Goal: Task Accomplishment & Management: Manage account settings

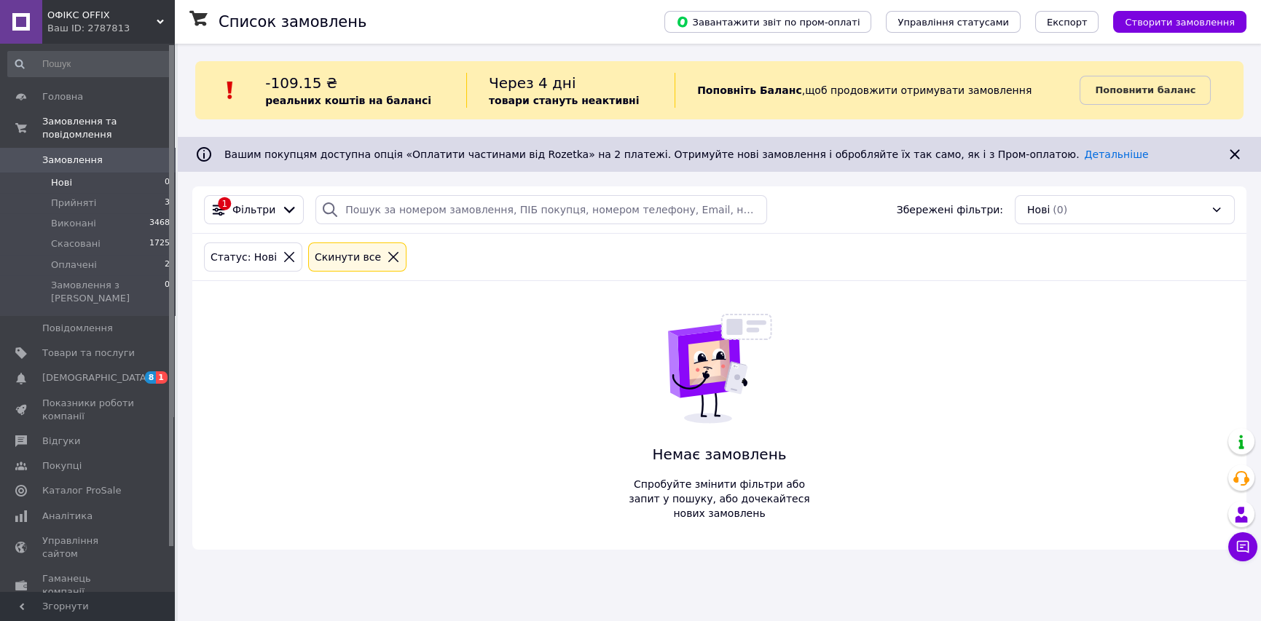
click at [388, 254] on icon at bounding box center [393, 257] width 10 height 10
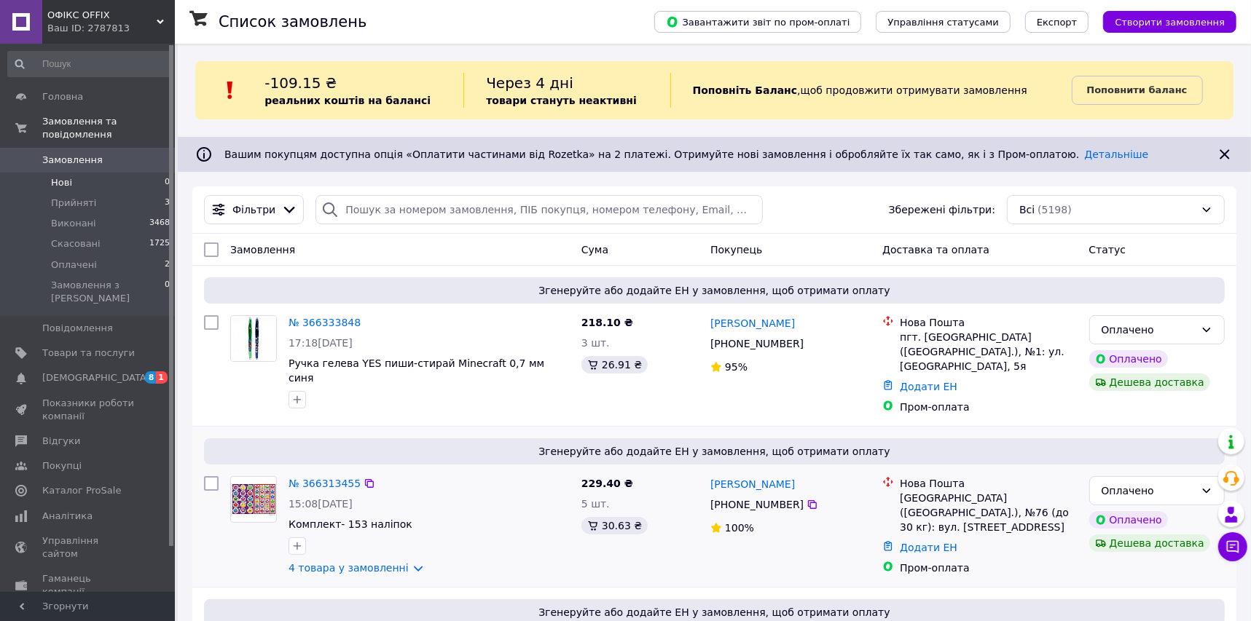
scroll to position [198, 0]
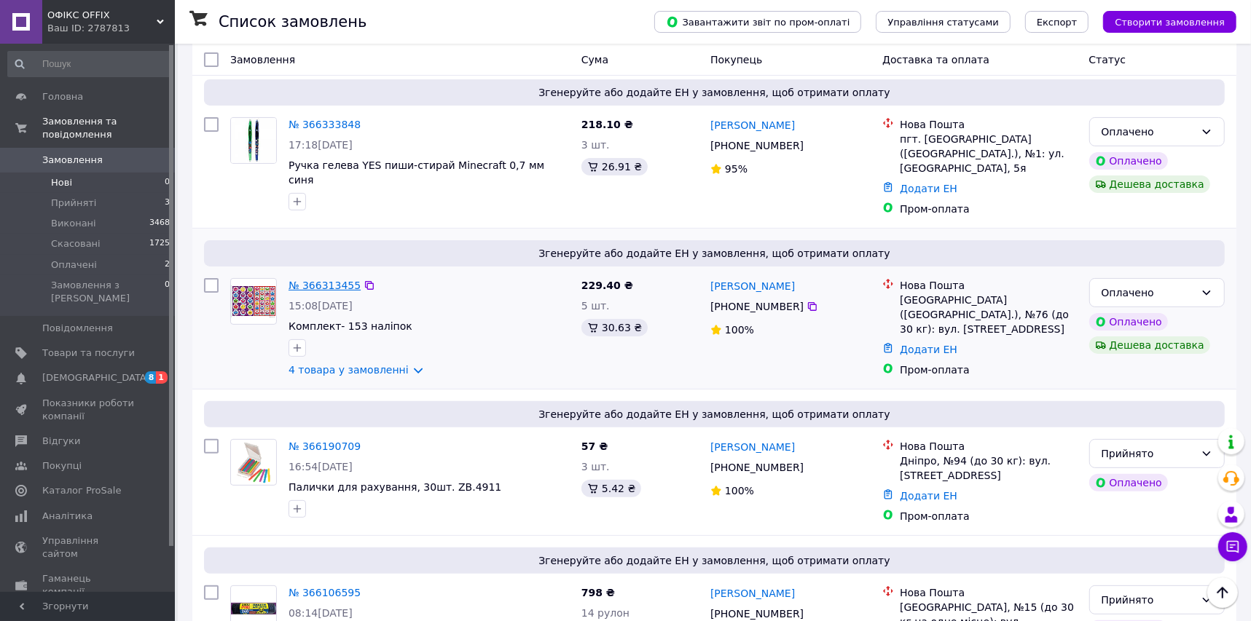
click at [310, 280] on link "№ 366313455" at bounding box center [325, 286] width 72 height 12
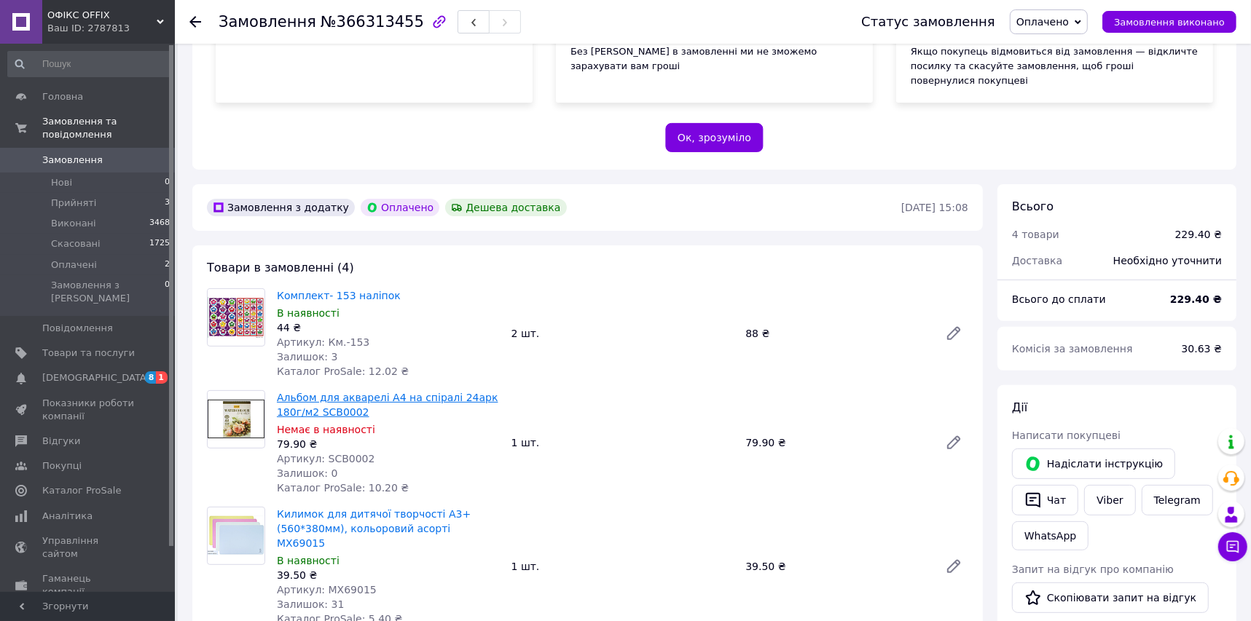
scroll to position [331, 0]
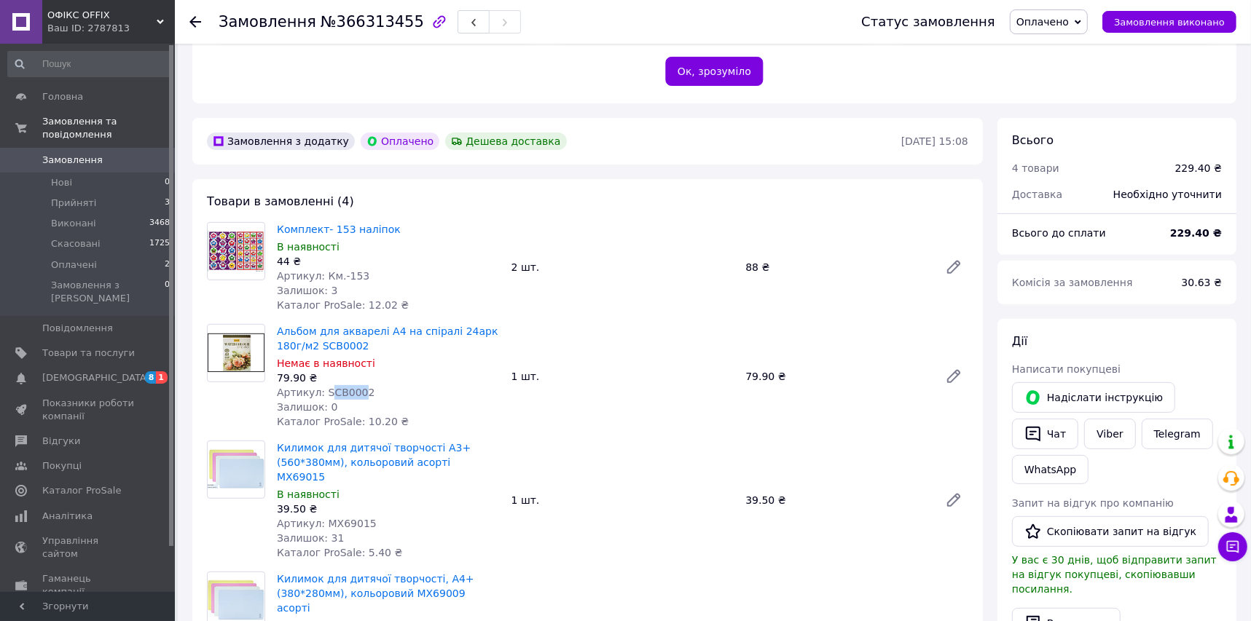
drag, startPoint x: 326, startPoint y: 364, endPoint x: 354, endPoint y: 364, distance: 28.4
click at [354, 387] on span "Артикул: SCB0002" at bounding box center [326, 393] width 98 height 12
drag, startPoint x: 320, startPoint y: 363, endPoint x: 370, endPoint y: 363, distance: 50.3
click at [370, 385] on div "Артикул: SCB0002" at bounding box center [388, 392] width 223 height 15
copy span "SCB0002"
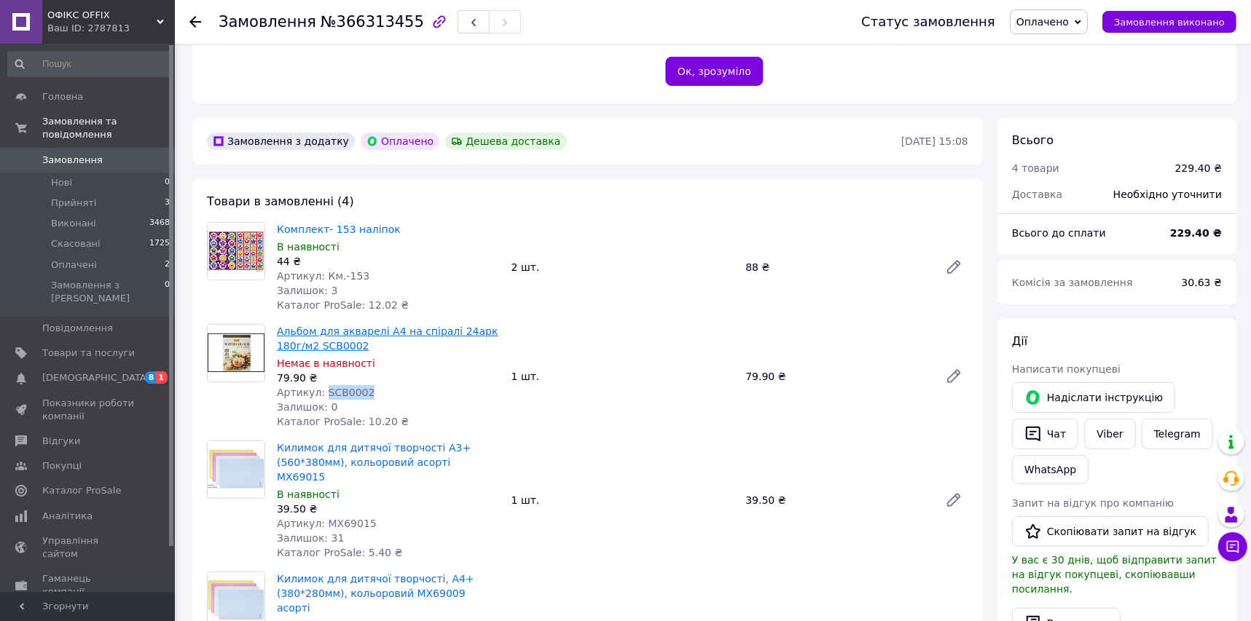
click at [326, 326] on link "Альбом для акварелі А4 на спіралі 24арк 180г/м2 SCB0002" at bounding box center [387, 339] width 221 height 26
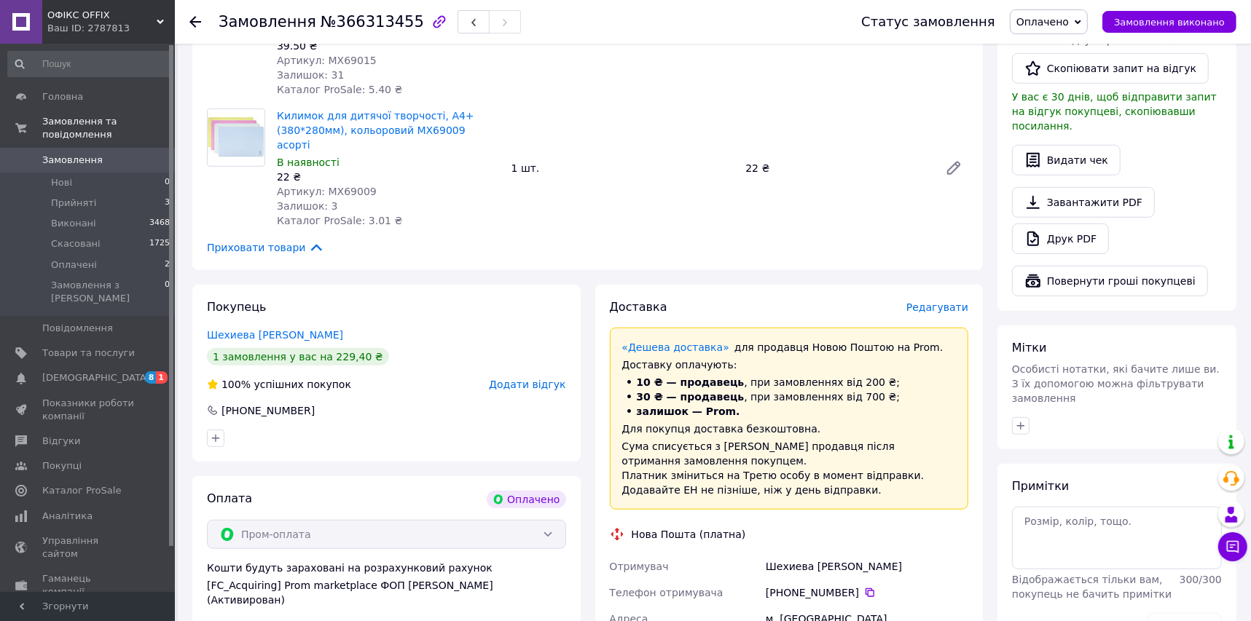
scroll to position [397, 0]
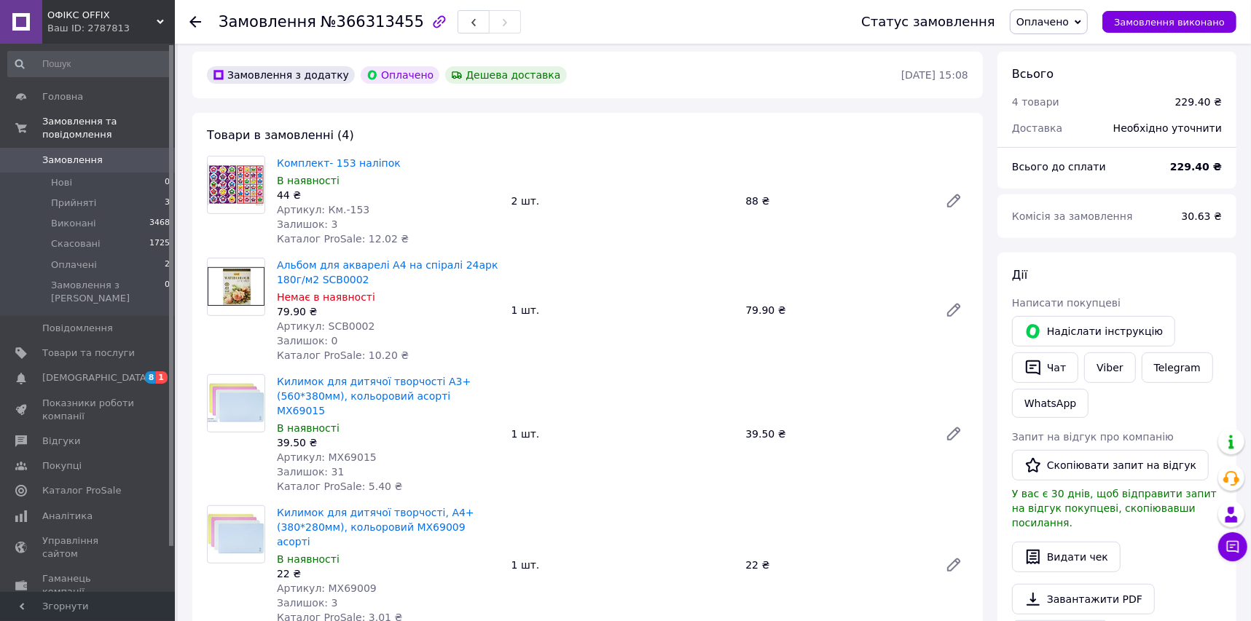
click at [195, 17] on use at bounding box center [195, 22] width 12 height 12
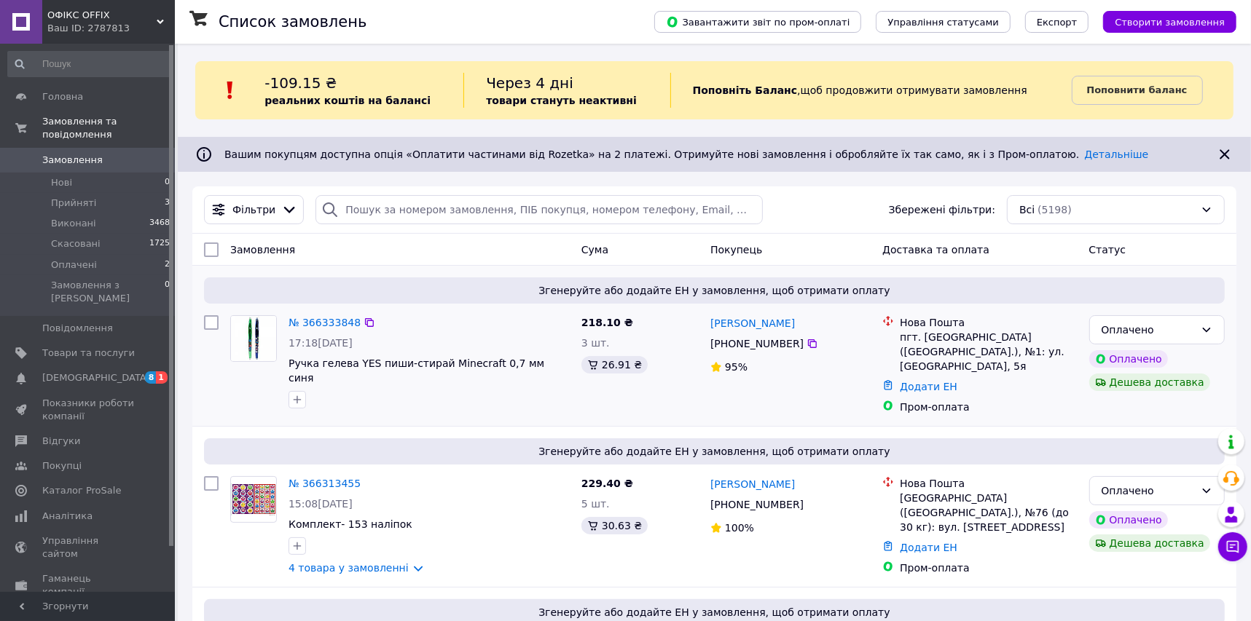
scroll to position [198, 0]
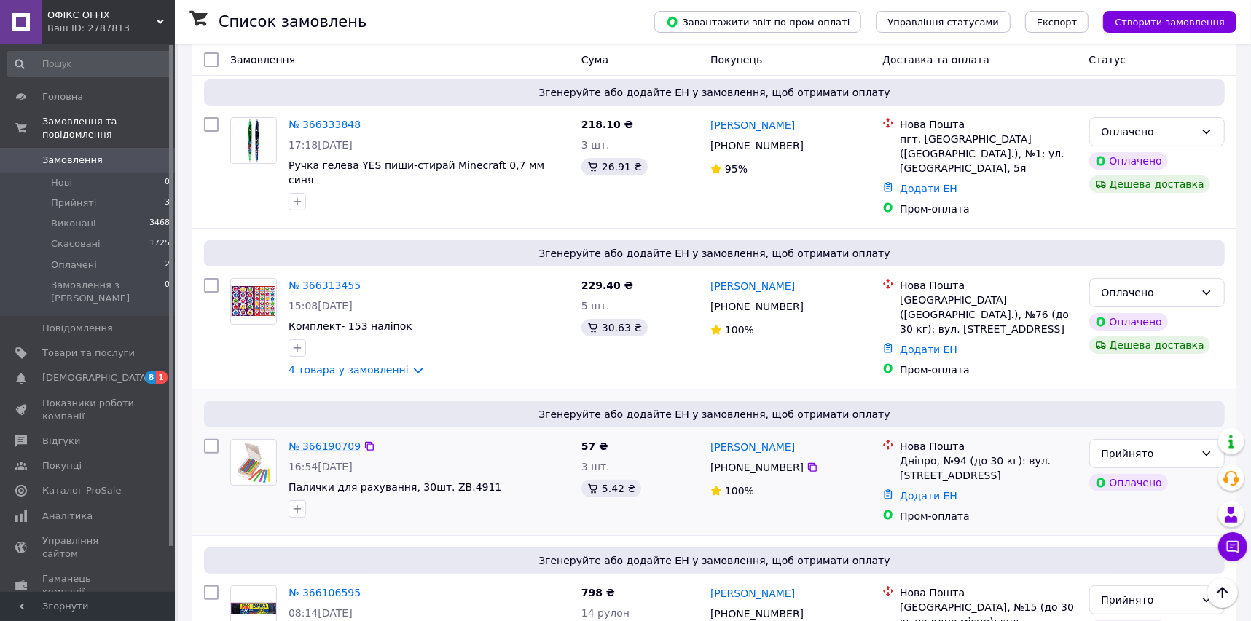
click at [324, 441] on link "№ 366190709" at bounding box center [325, 447] width 72 height 12
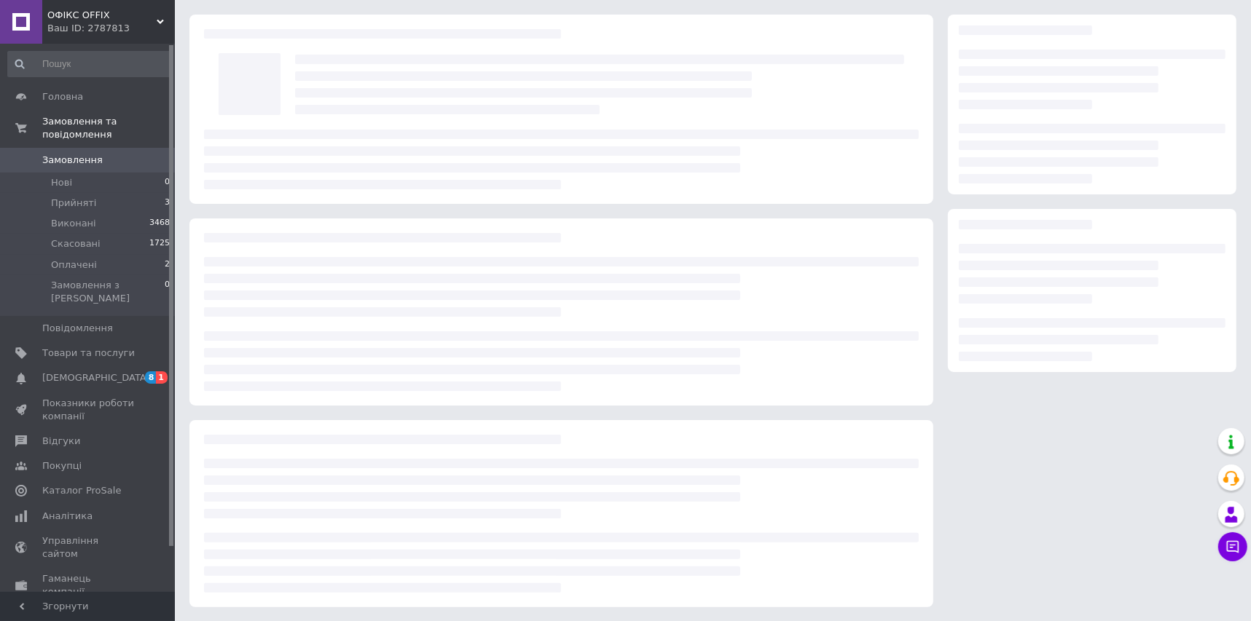
scroll to position [198, 0]
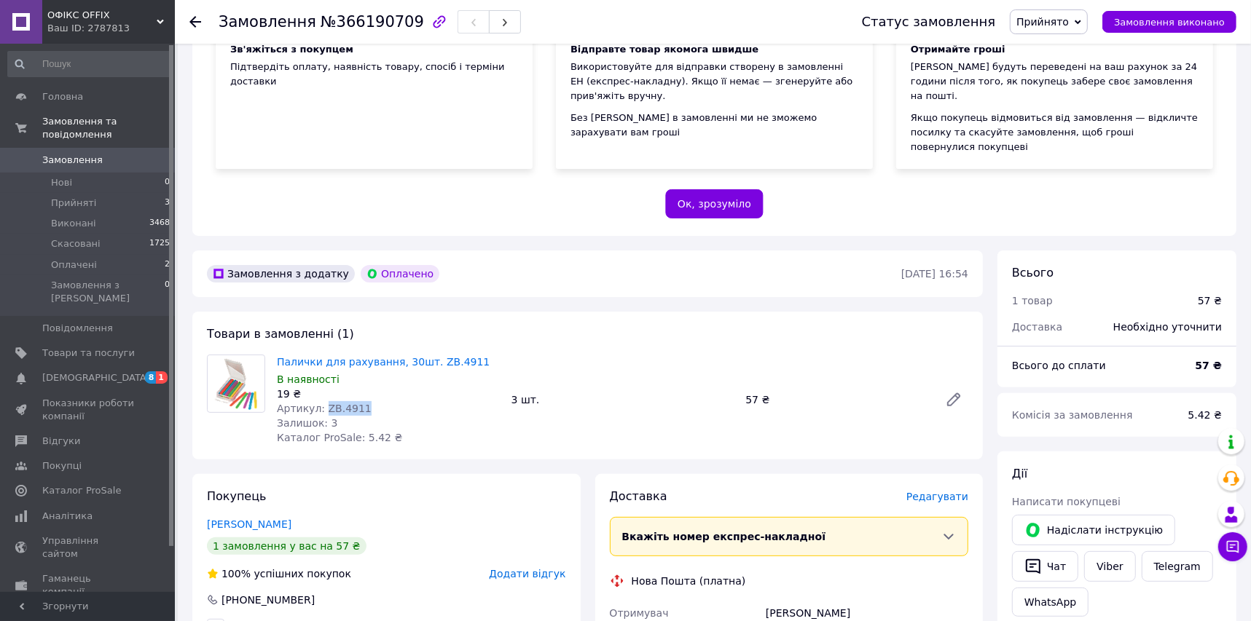
drag, startPoint x: 320, startPoint y: 378, endPoint x: 358, endPoint y: 378, distance: 37.9
click at [358, 401] on div "Артикул: ZB.4911" at bounding box center [388, 408] width 223 height 15
copy span "ZB.4911"
